Goal: Information Seeking & Learning: Check status

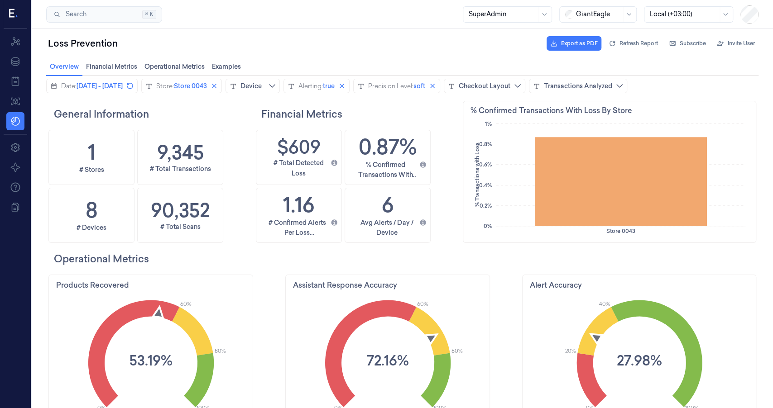
scroll to position [221, 293]
click at [630, 46] on span "Refresh Report" at bounding box center [638, 43] width 38 height 8
click at [674, 16] on div at bounding box center [683, 15] width 68 height 10
click at [680, 34] on div "Account Time (-04:00)" at bounding box center [683, 34] width 68 height 10
click at [207, 90] on span "Store 0043" at bounding box center [190, 85] width 33 height 9
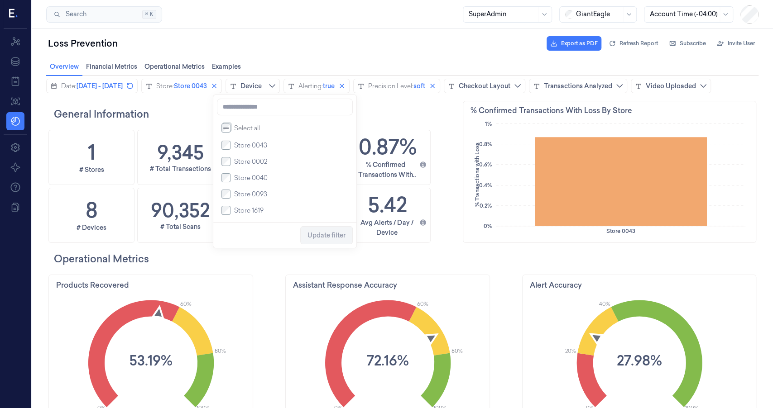
click at [253, 166] on span "Store 0002" at bounding box center [250, 161] width 33 height 9
click at [316, 238] on span "Update filter" at bounding box center [326, 235] width 38 height 7
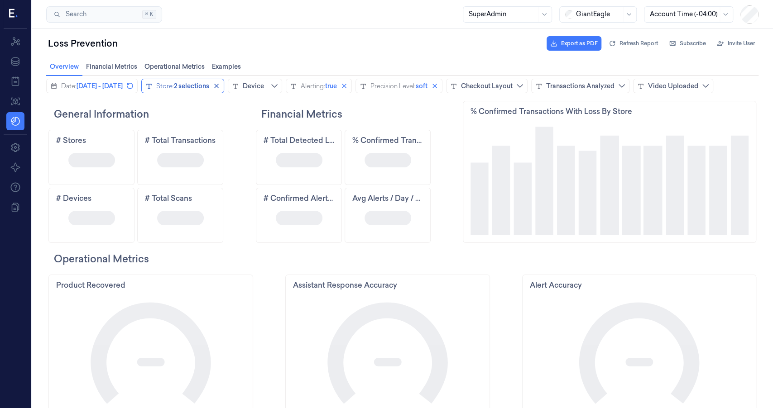
click at [209, 90] on div "2 selections" at bounding box center [191, 85] width 35 height 9
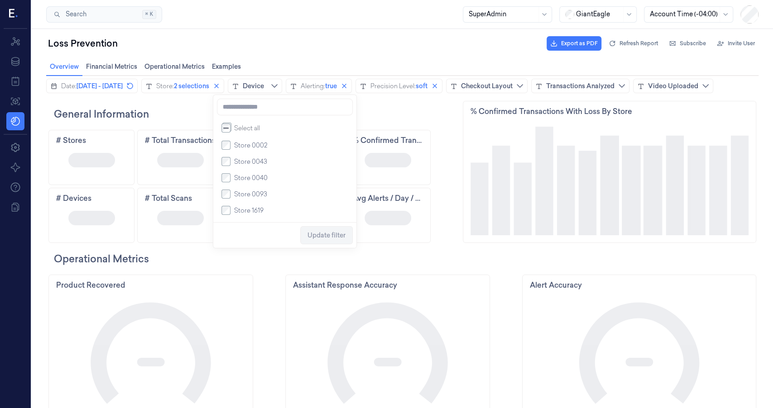
drag, startPoint x: 246, startPoint y: 161, endPoint x: 276, endPoint y: 183, distance: 36.8
click at [246, 161] on span "Store 0043" at bounding box center [250, 161] width 33 height 9
click at [320, 231] on span "Update filter" at bounding box center [326, 235] width 38 height 17
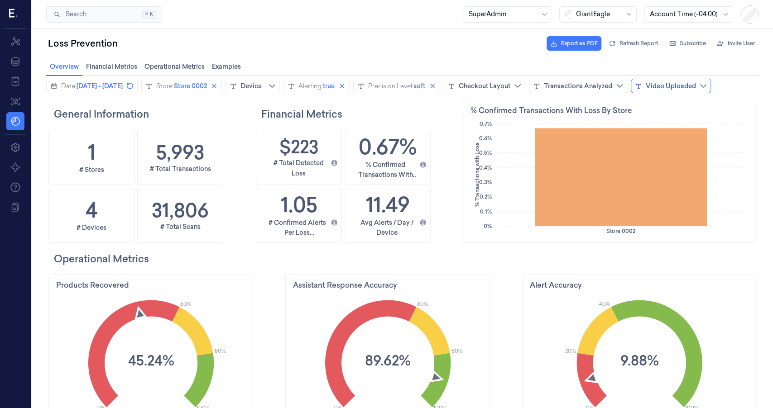
click at [645, 91] on div "Video Uploaded" at bounding box center [670, 85] width 50 height 9
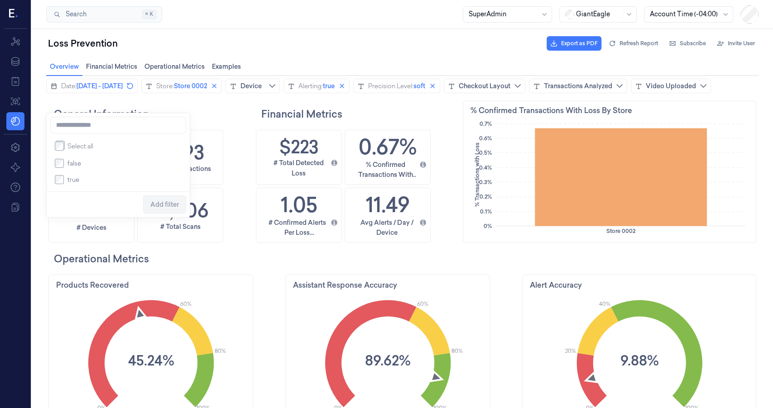
drag, startPoint x: 73, startPoint y: 182, endPoint x: 78, endPoint y: 187, distance: 7.4
click at [73, 182] on span "true" at bounding box center [73, 179] width 12 height 9
click at [159, 206] on span "Add filter" at bounding box center [164, 204] width 29 height 7
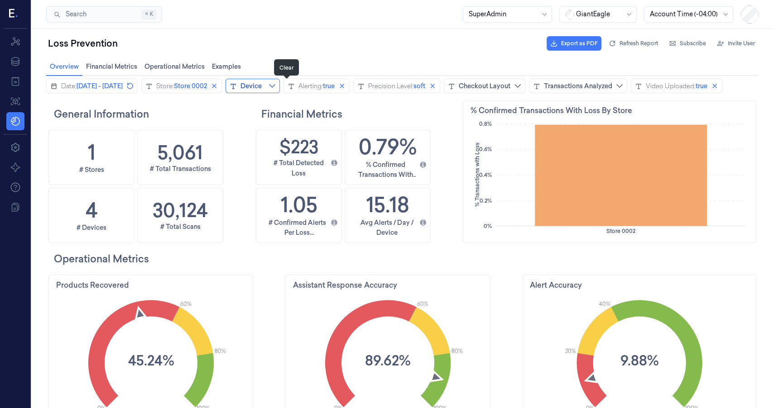
click at [218, 87] on icon "close icon" at bounding box center [213, 85] width 7 height 7
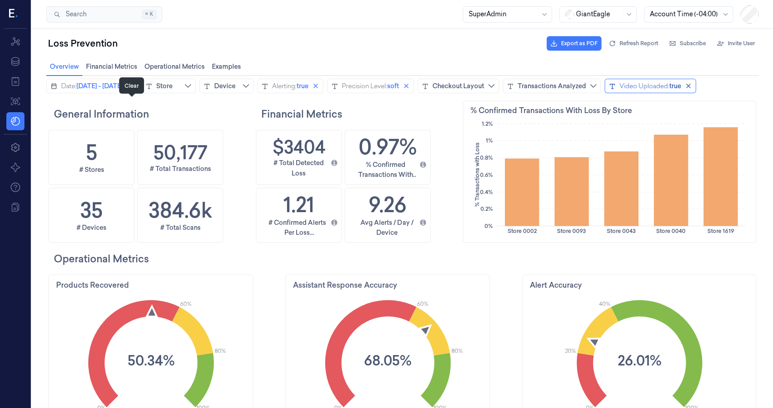
click at [684, 90] on icon "close icon" at bounding box center [687, 85] width 7 height 7
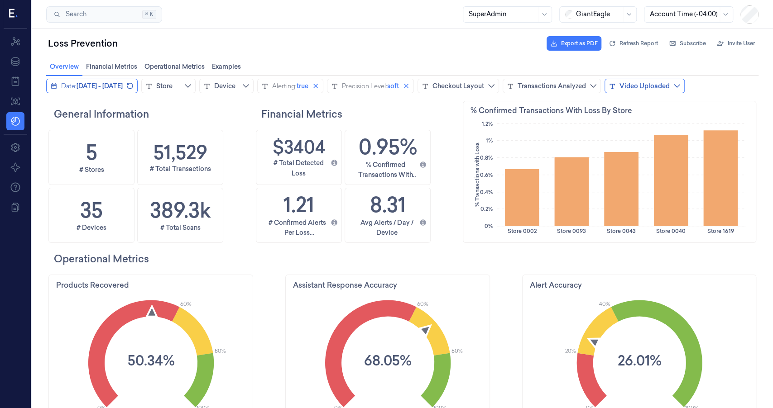
click at [123, 89] on span "[DATE] - [DATE]" at bounding box center [99, 85] width 46 height 9
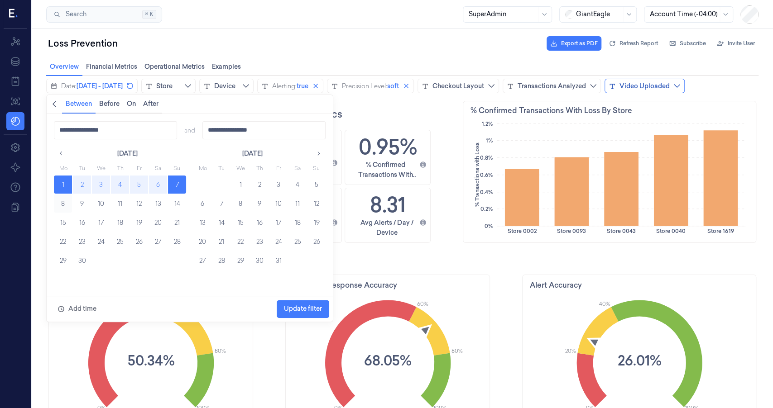
click at [56, 207] on button "8" at bounding box center [63, 204] width 18 height 18
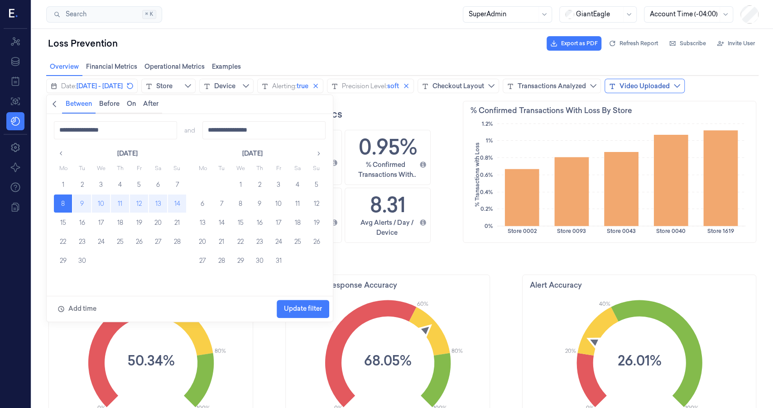
click at [175, 208] on button "14" at bounding box center [177, 204] width 18 height 18
type input "**********"
click at [313, 313] on span "Update filter" at bounding box center [303, 309] width 38 height 17
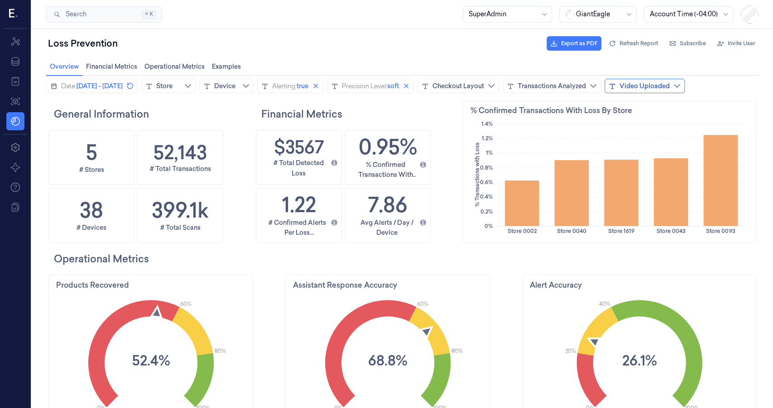
click at [619, 91] on div "Video Uploaded" at bounding box center [644, 85] width 50 height 9
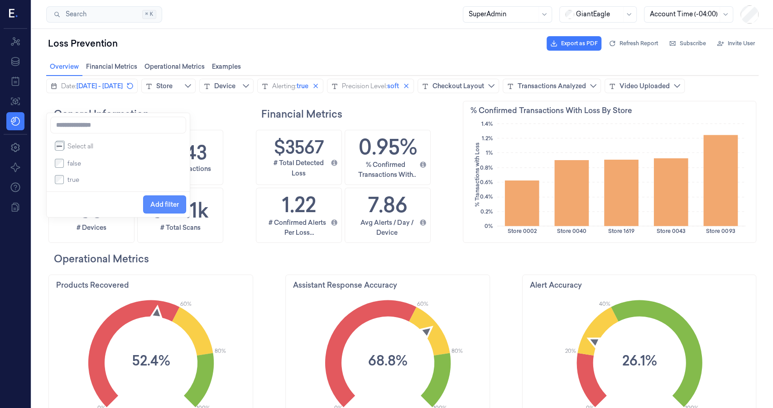
click at [167, 210] on span "Add filter" at bounding box center [164, 204] width 29 height 17
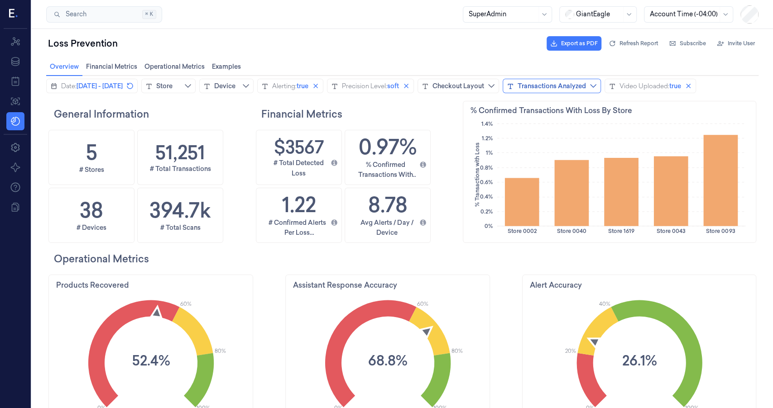
click at [601, 91] on button "Transactions Analyzed" at bounding box center [551, 86] width 98 height 14
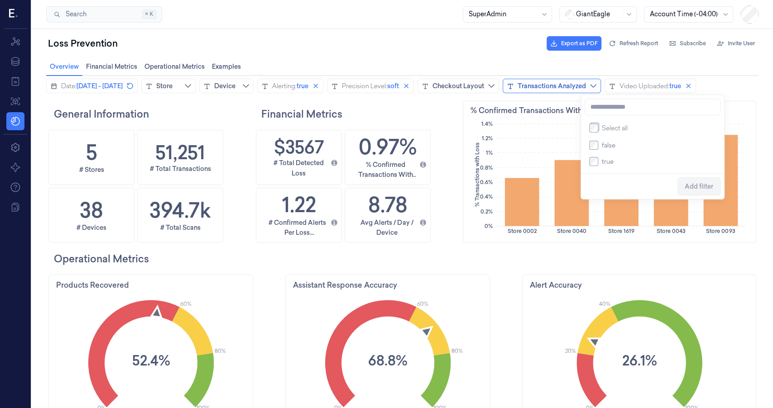
click at [586, 88] on div "Transactions Analyzed" at bounding box center [551, 85] width 68 height 9
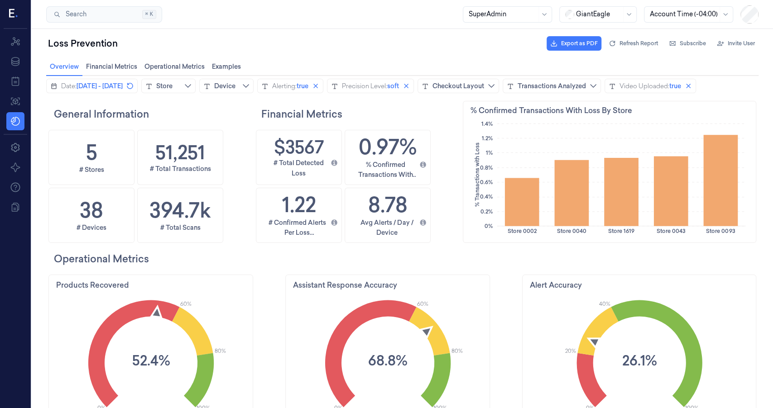
click at [504, 93] on div "Date: [DATE] - [DATE] Store Device Alerting: true Precision Level: soft Checkou…" at bounding box center [370, 86] width 649 height 14
click at [586, 86] on div "Transactions Analyzed" at bounding box center [551, 85] width 68 height 9
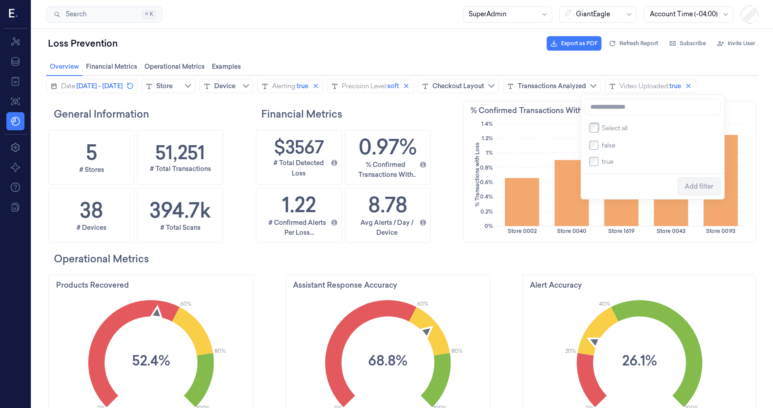
click at [608, 165] on span "true" at bounding box center [608, 161] width 12 height 9
click at [691, 190] on span "Add filter" at bounding box center [698, 186] width 29 height 7
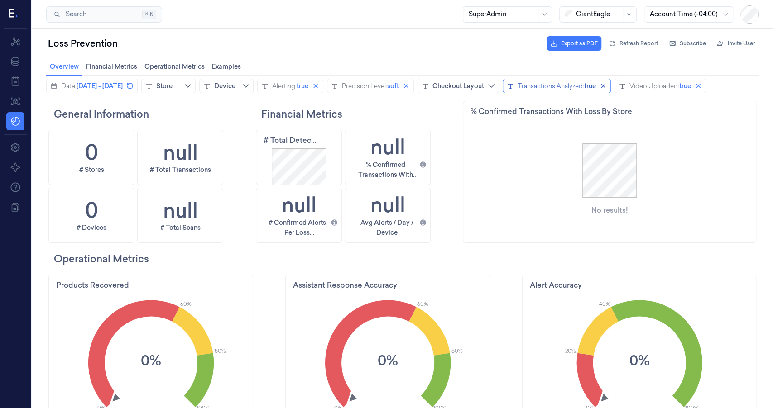
click at [584, 87] on div "Transactions Analyzed:" at bounding box center [550, 85] width 67 height 9
click at [606, 86] on icon "close icon" at bounding box center [602, 85] width 7 height 7
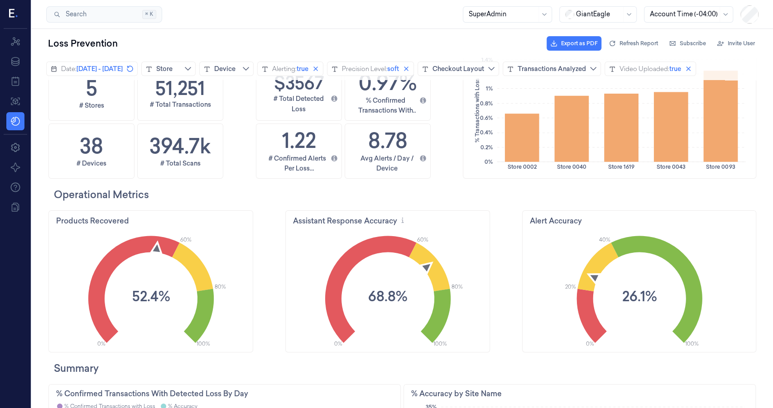
scroll to position [0, 0]
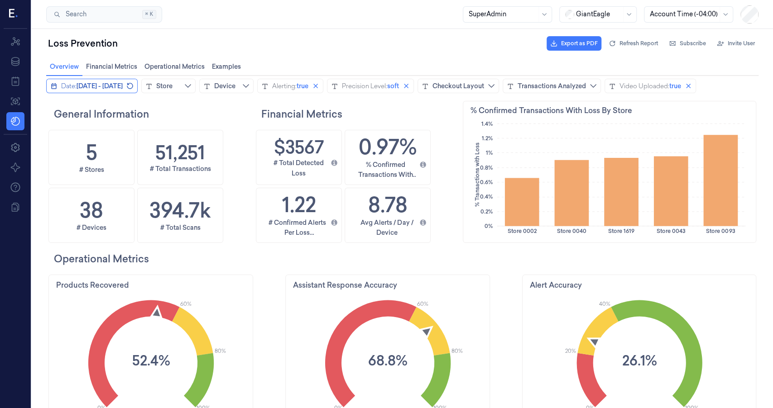
click at [123, 87] on span "[DATE] - [DATE]" at bounding box center [99, 85] width 46 height 9
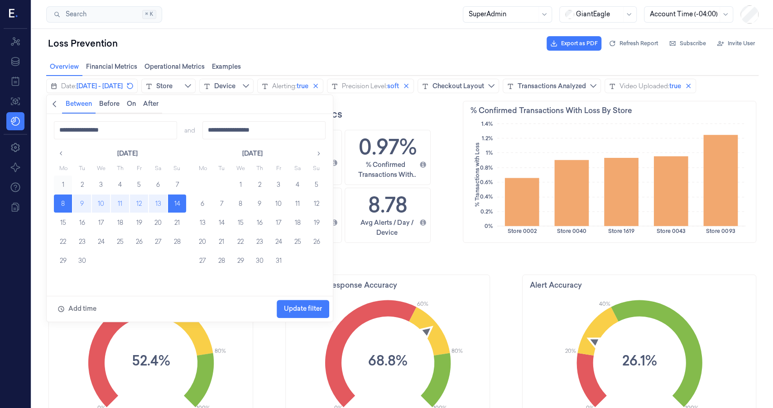
click at [68, 186] on button "1" at bounding box center [63, 185] width 18 height 18
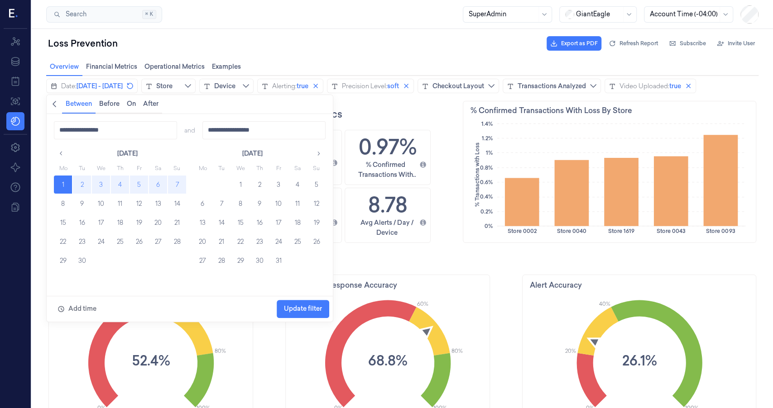
click at [174, 186] on button "7" at bounding box center [177, 185] width 18 height 18
type input "**********"
click at [296, 305] on span "Update filter" at bounding box center [303, 308] width 38 height 7
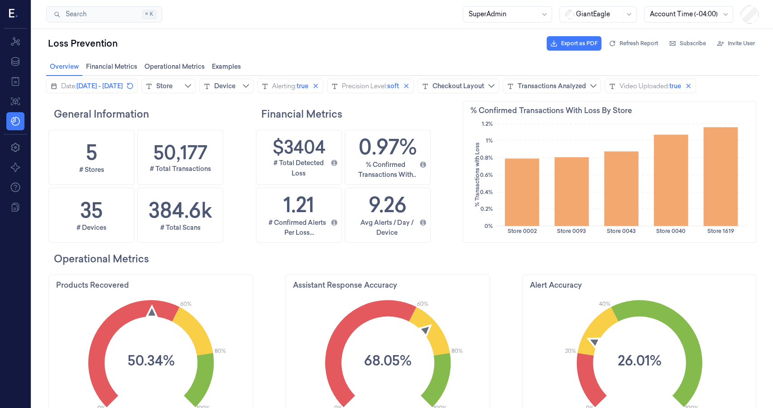
scroll to position [221, 293]
